Goal: Use online tool/utility: Utilize a website feature to perform a specific function

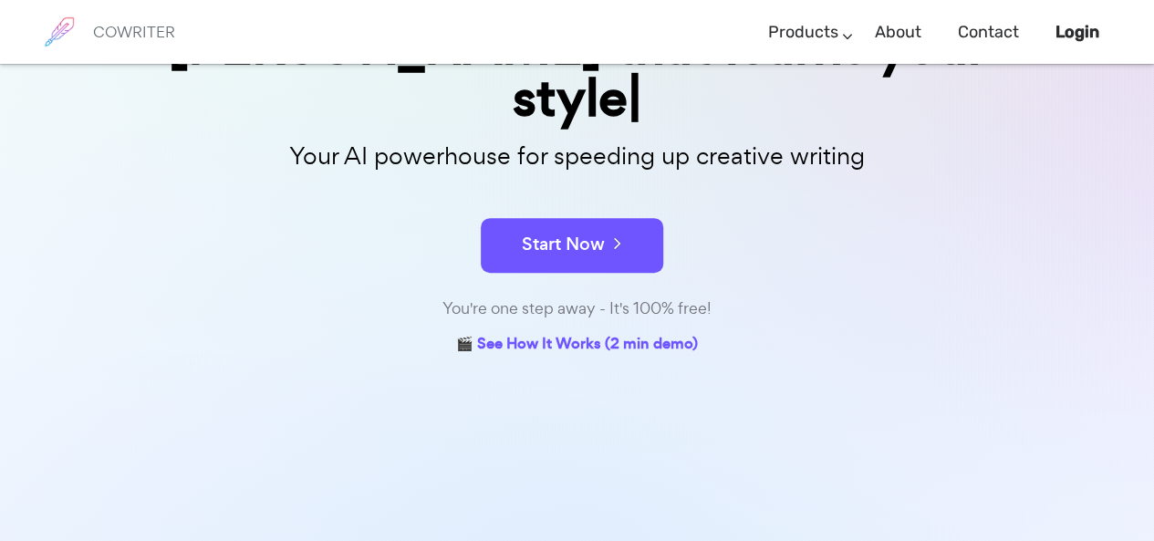
scroll to position [274, 0]
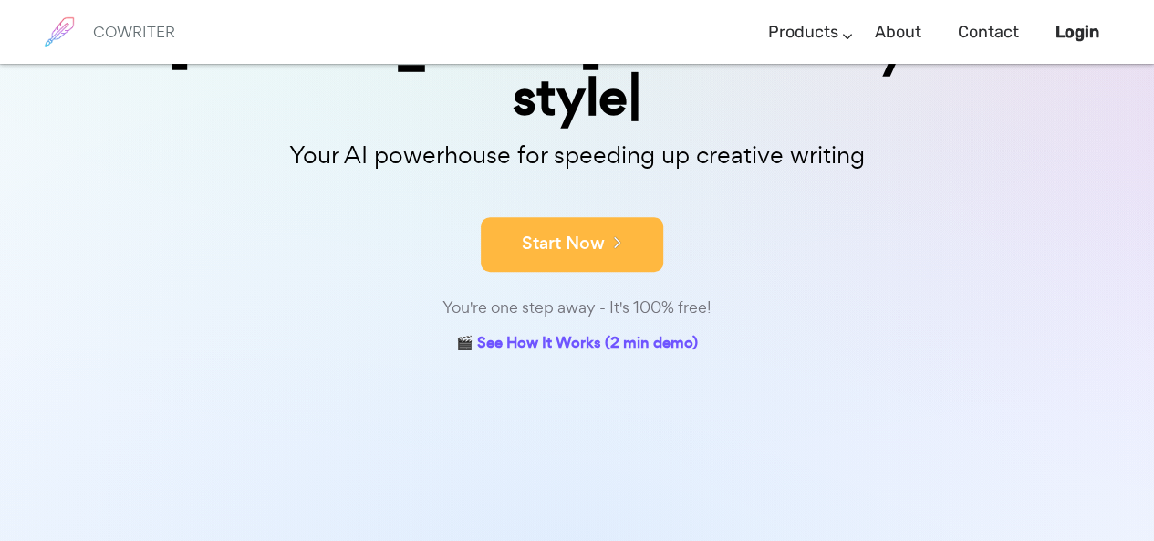
click at [573, 217] on button "Start Now" at bounding box center [572, 244] width 182 height 55
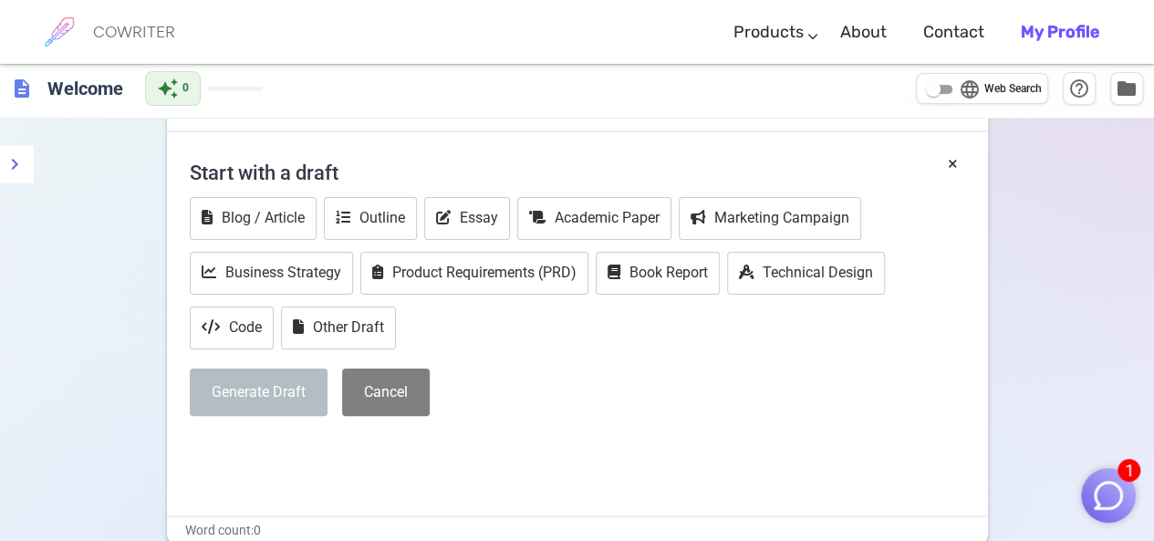
scroll to position [91, 0]
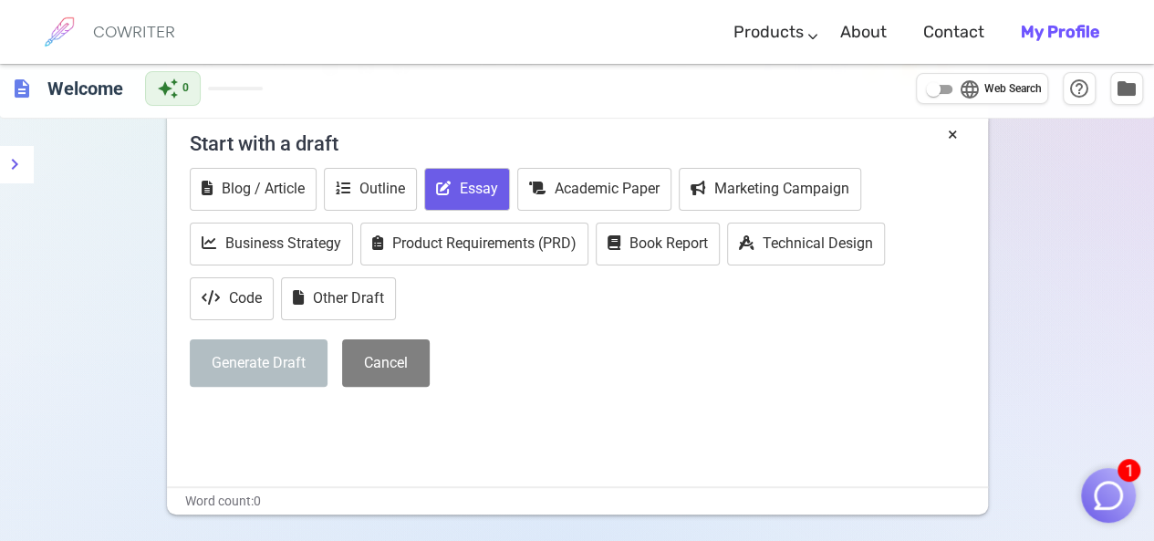
click at [462, 186] on button "Essay" at bounding box center [467, 189] width 86 height 43
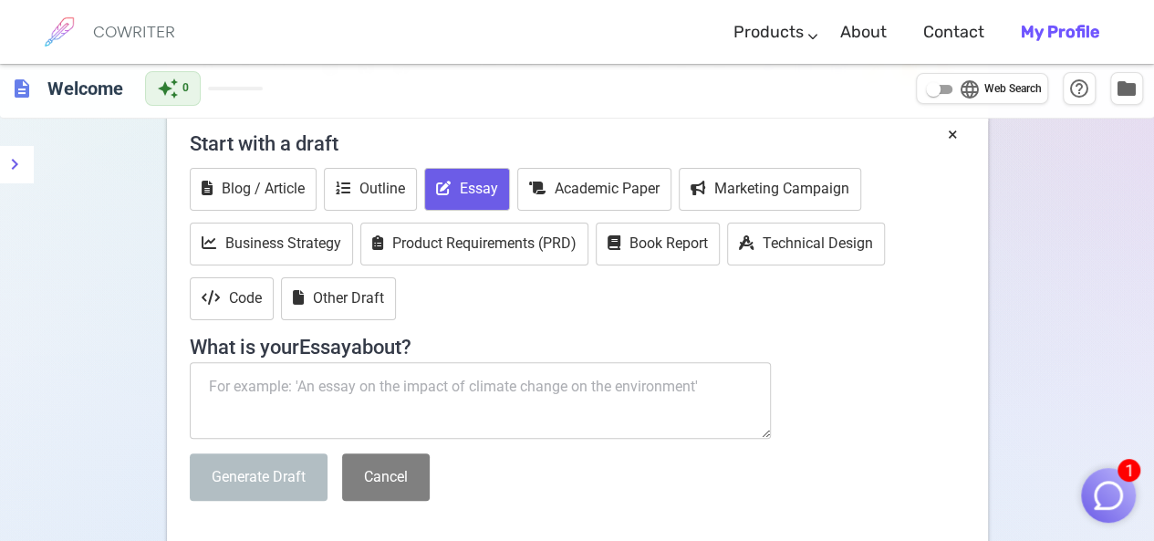
click at [313, 403] on textarea at bounding box center [481, 400] width 582 height 77
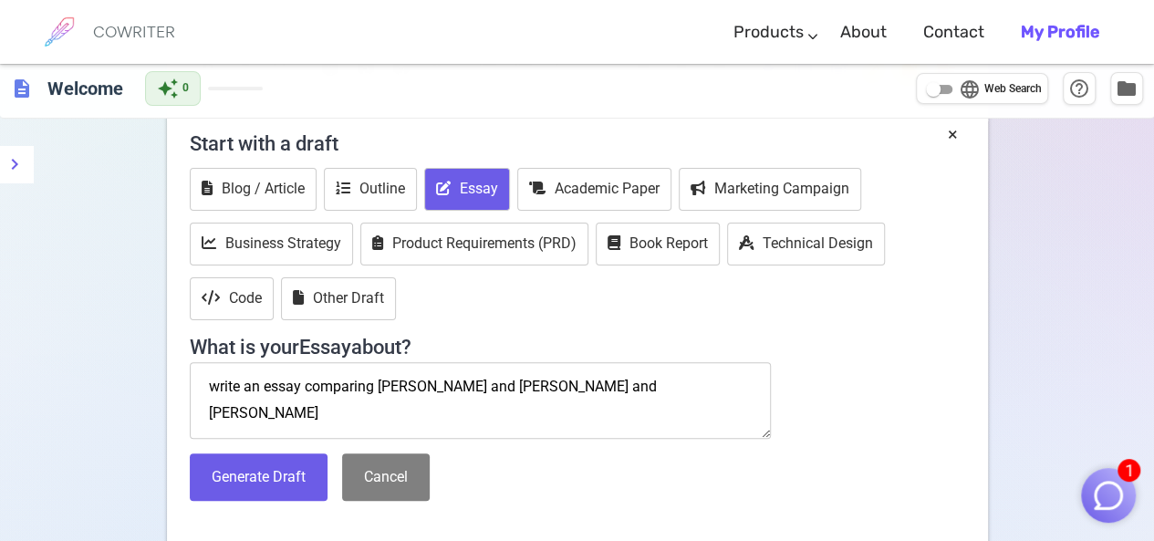
click at [378, 379] on textarea "write an essay comparing [PERSON_NAME] and [PERSON_NAME] and [PERSON_NAME]" at bounding box center [481, 400] width 582 height 77
type textarea "write an essay comparing themes of [PERSON_NAME] and [PERSON_NAME] and [PERSON_…"
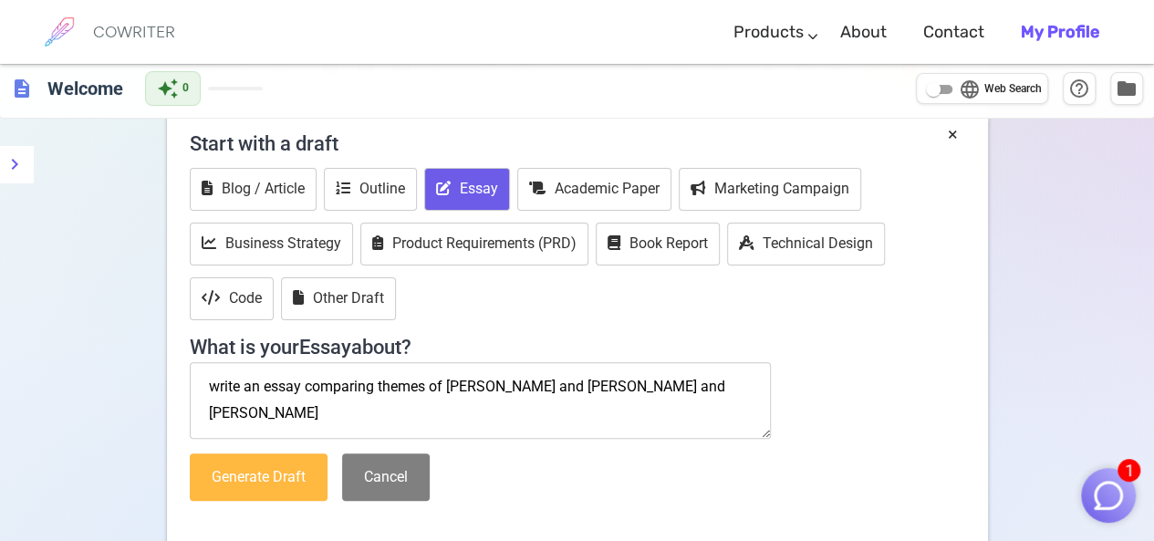
click at [252, 471] on button "Generate Draft" at bounding box center [259, 477] width 138 height 48
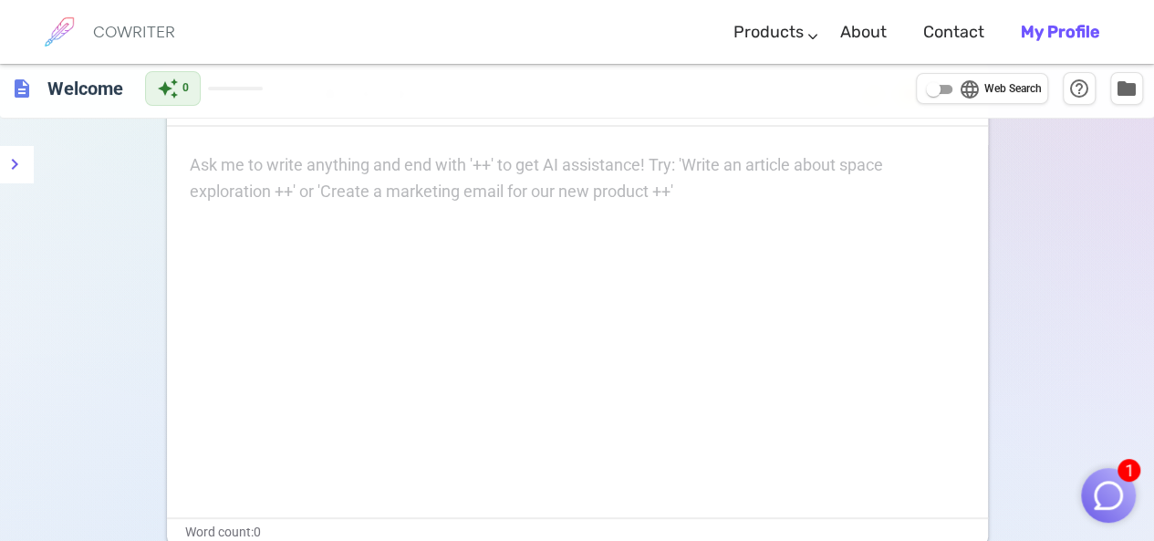
scroll to position [0, 0]
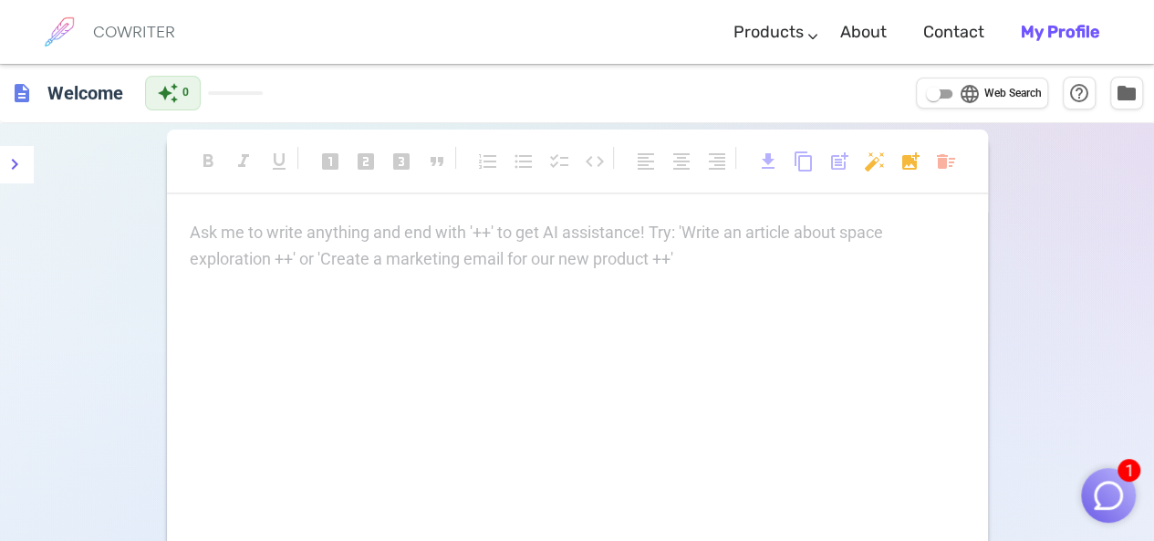
click at [642, 234] on p "Ask me to write anything and end with '++' to get AI assistance! Try: 'Write an…" at bounding box center [577, 233] width 775 height 26
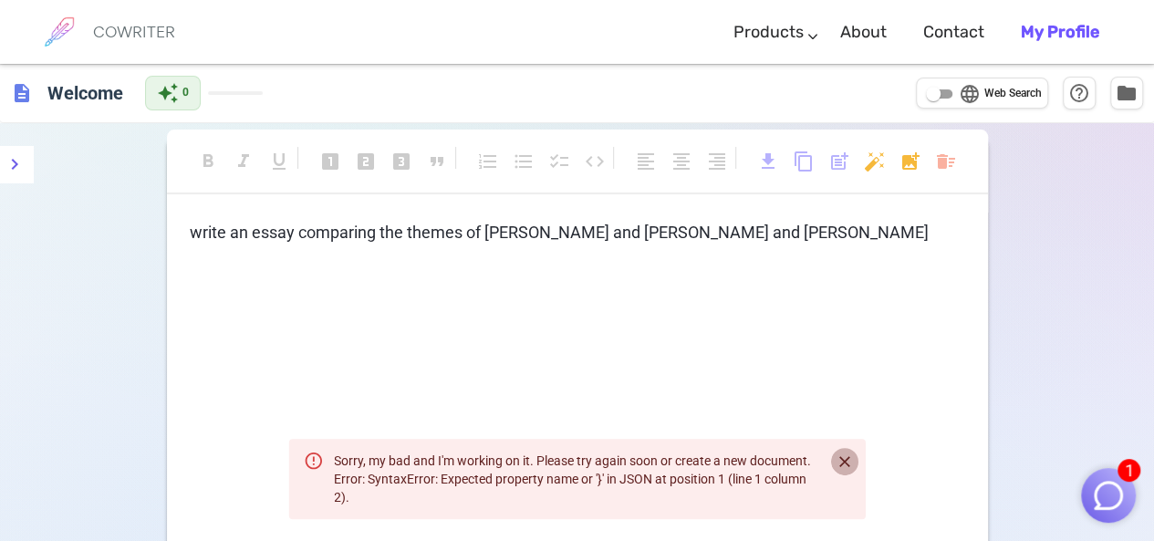
click at [853, 459] on icon "Close" at bounding box center [845, 462] width 18 height 18
click at [713, 233] on p "write an essay comparing the themes of [PERSON_NAME] and [PERSON_NAME] and [PER…" at bounding box center [577, 233] width 775 height 26
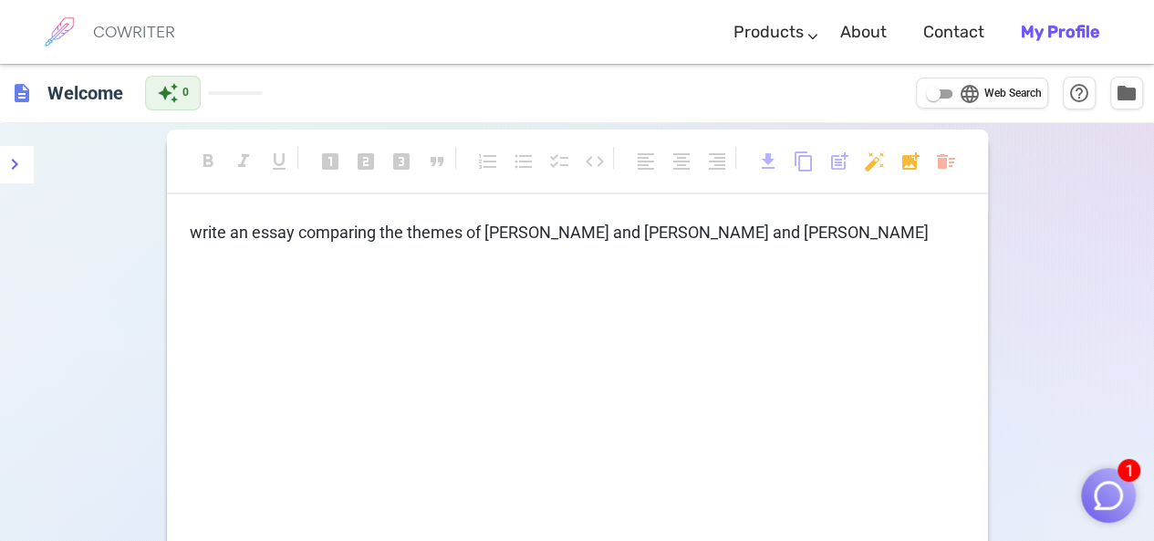
click at [692, 214] on div "format_bold format_italic format_underlined looks_one looks_two looks_3 format_…" at bounding box center [577, 375] width 821 height 476
click at [723, 229] on p "write an essay comparing the themes of [PERSON_NAME] and [PERSON_NAME] and [PER…" at bounding box center [577, 233] width 775 height 26
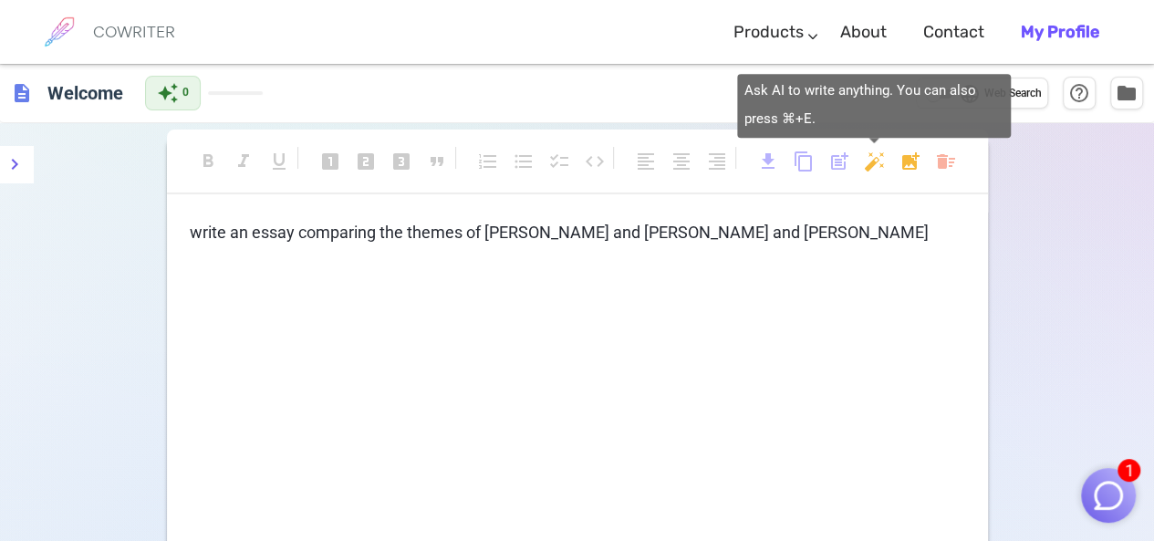
click at [870, 167] on body "1 COWRITER Products Writing Marketing Emails Images (soon) About Contact My Pro…" at bounding box center [577, 374] width 1154 height 748
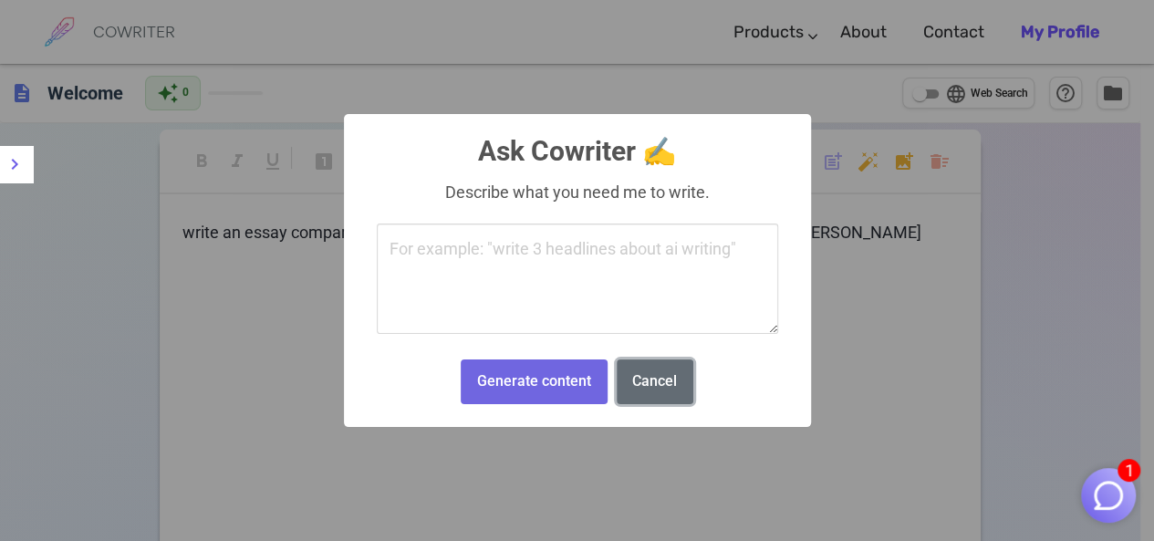
click at [644, 382] on button "Cancel" at bounding box center [655, 381] width 77 height 45
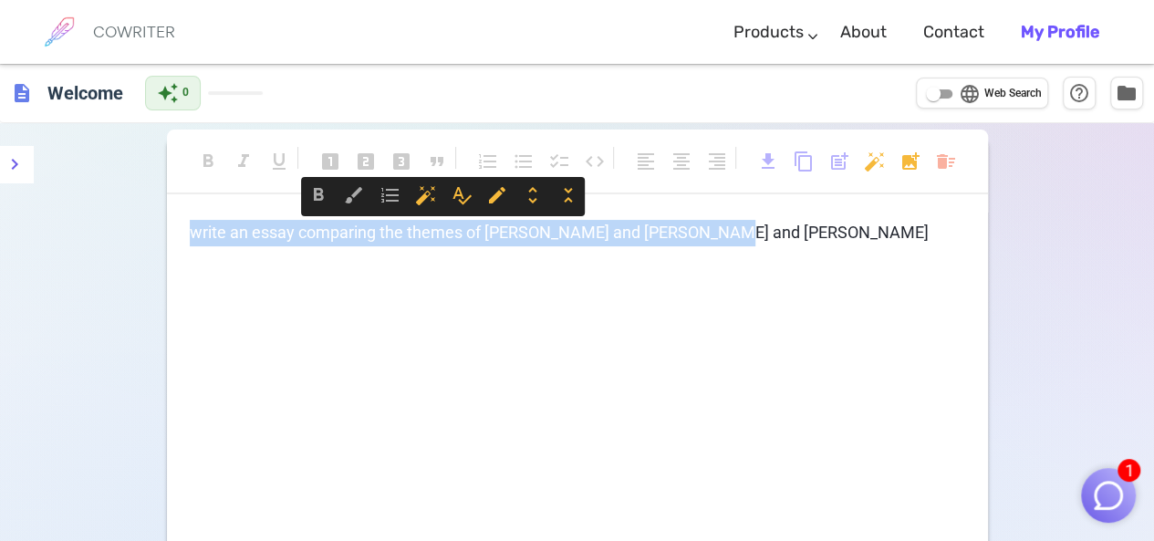
drag, startPoint x: 727, startPoint y: 234, endPoint x: 108, endPoint y: 229, distance: 619.5
click at [108, 229] on div "format_bold format_italic format_underlined looks_one looks_two looks_3 format_…" at bounding box center [577, 435] width 1154 height 625
copy span "write an essay comparing the themes of [PERSON_NAME] and [PERSON_NAME] and [PER…"
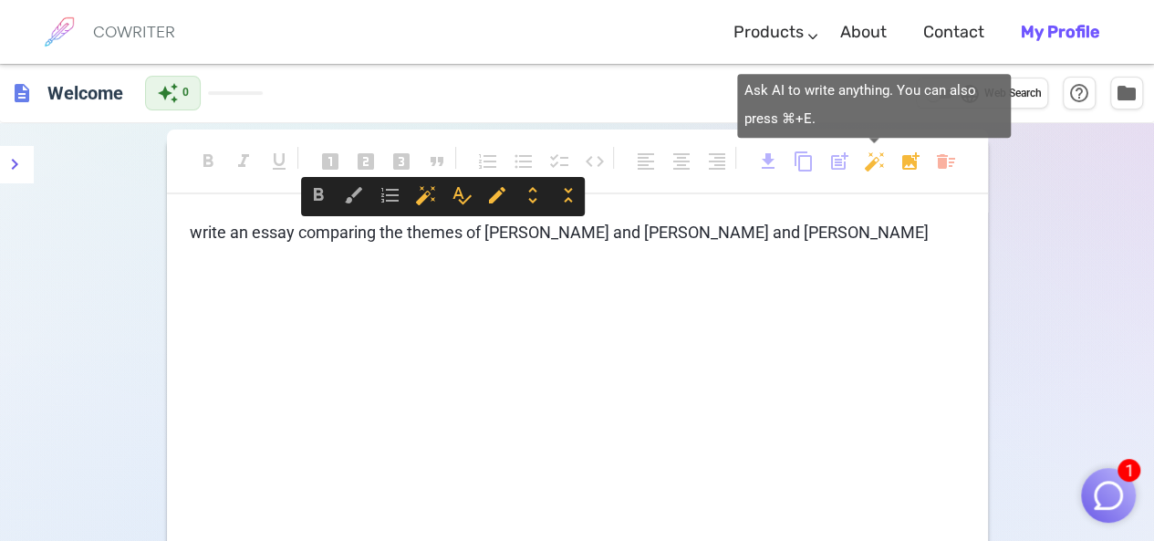
click at [879, 161] on body "1 COWRITER Products Writing Marketing Emails Images (soon) About Contact My Pro…" at bounding box center [577, 374] width 1154 height 748
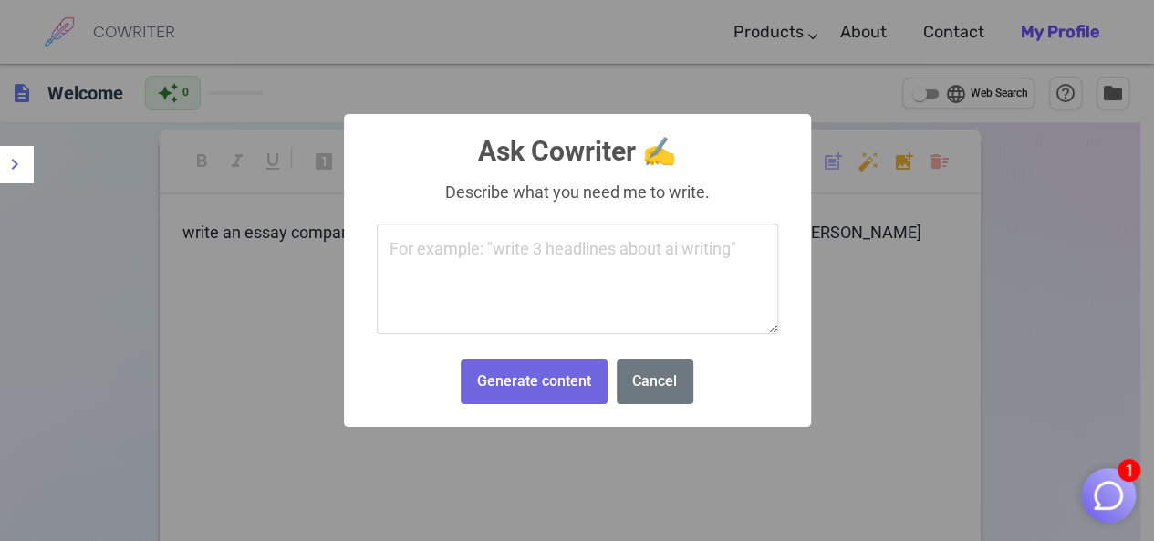
click at [602, 278] on textarea at bounding box center [577, 279] width 401 height 111
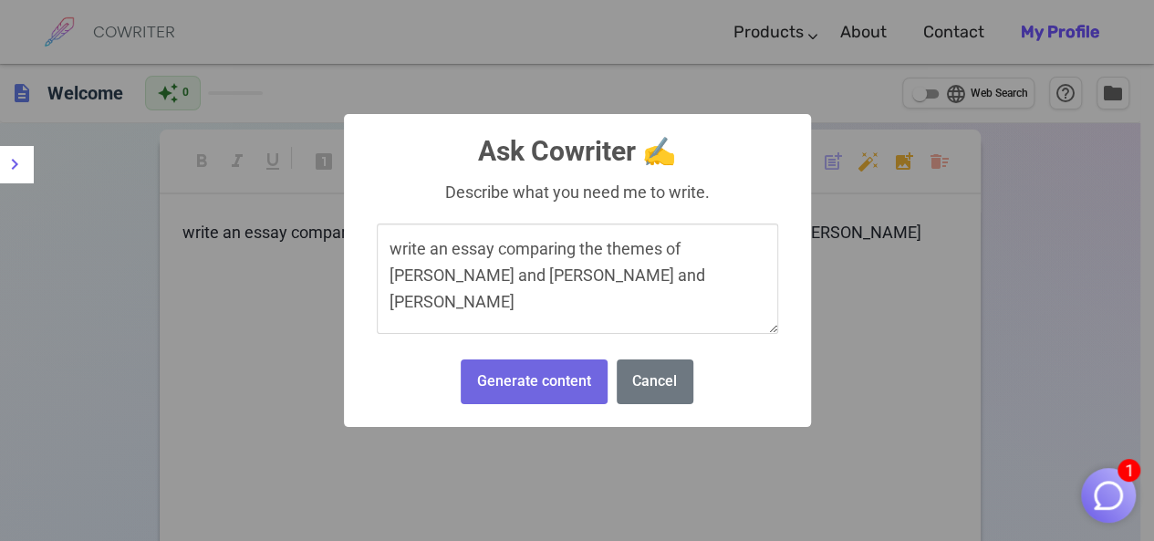
type textarea "write an essay comparing the themes of [PERSON_NAME] and [PERSON_NAME] and [PER…"
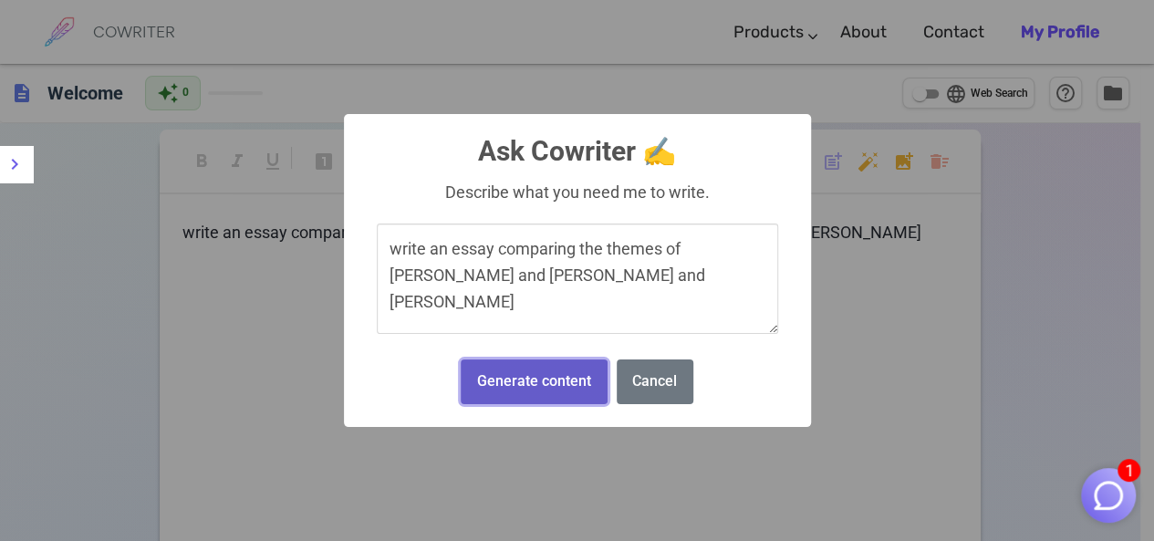
click at [535, 378] on button "Generate content" at bounding box center [534, 381] width 146 height 45
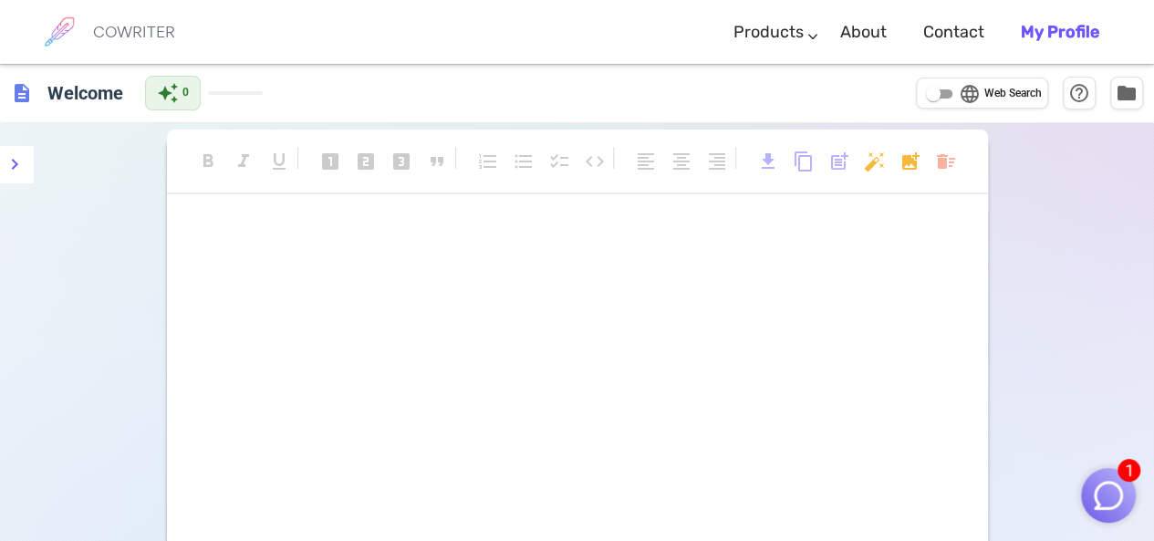
drag, startPoint x: 803, startPoint y: 320, endPoint x: 794, endPoint y: 316, distance: 10.2
click at [801, 320] on p "﻿" at bounding box center [577, 333] width 775 height 26
